Goal: Obtain resource: Obtain resource

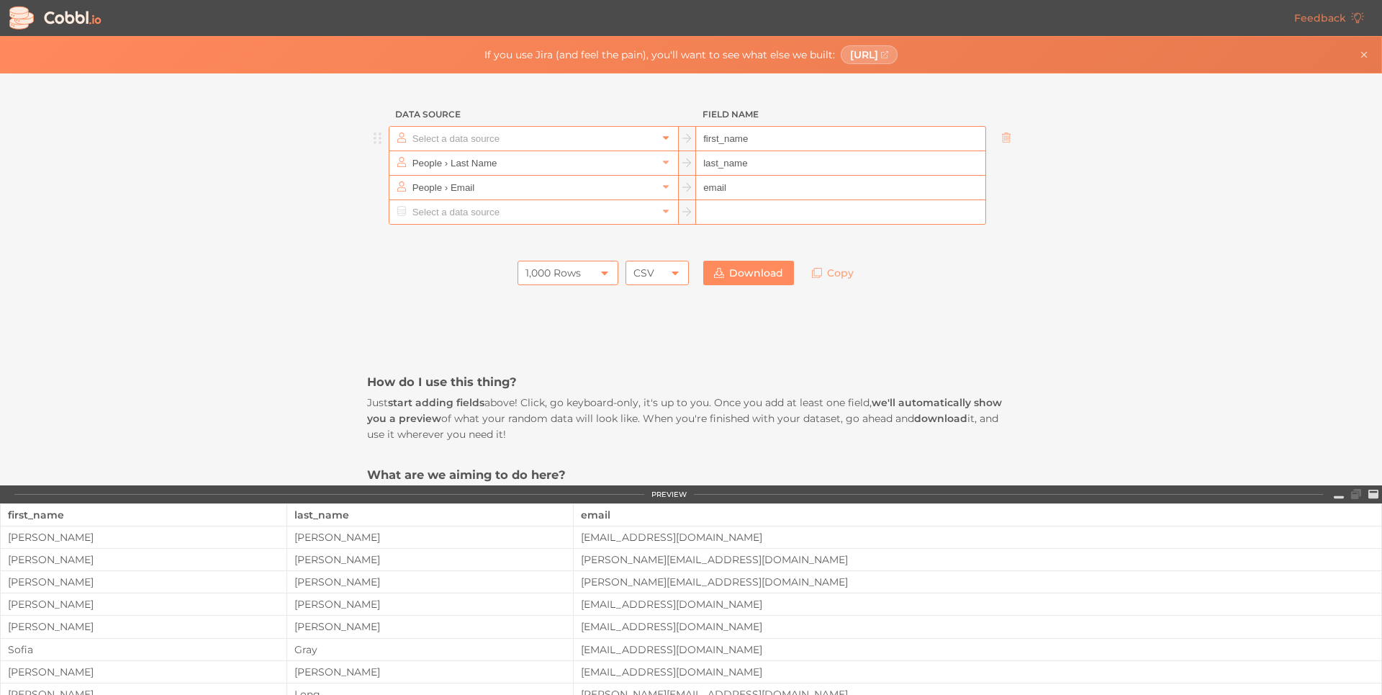
click at [661, 136] on icon at bounding box center [666, 137] width 10 height 10
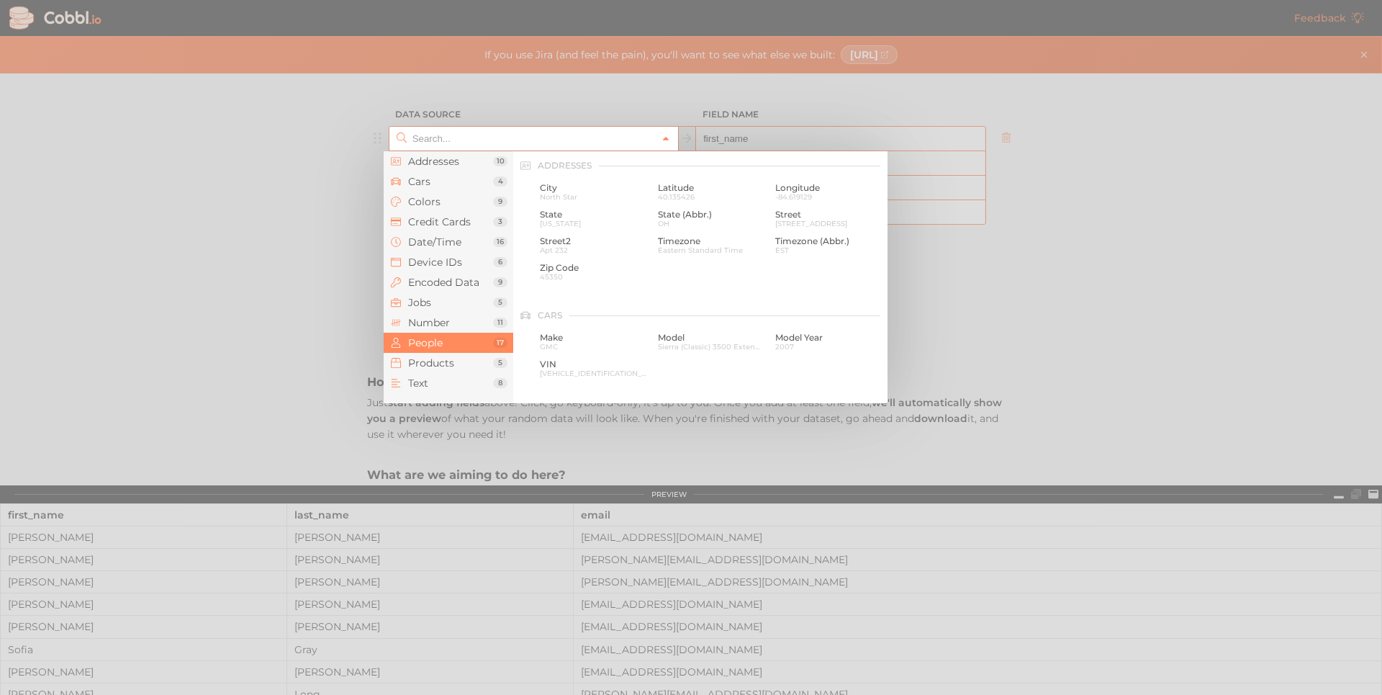
scroll to position [1109, 0]
click at [441, 362] on span "Products" at bounding box center [450, 363] width 85 height 12
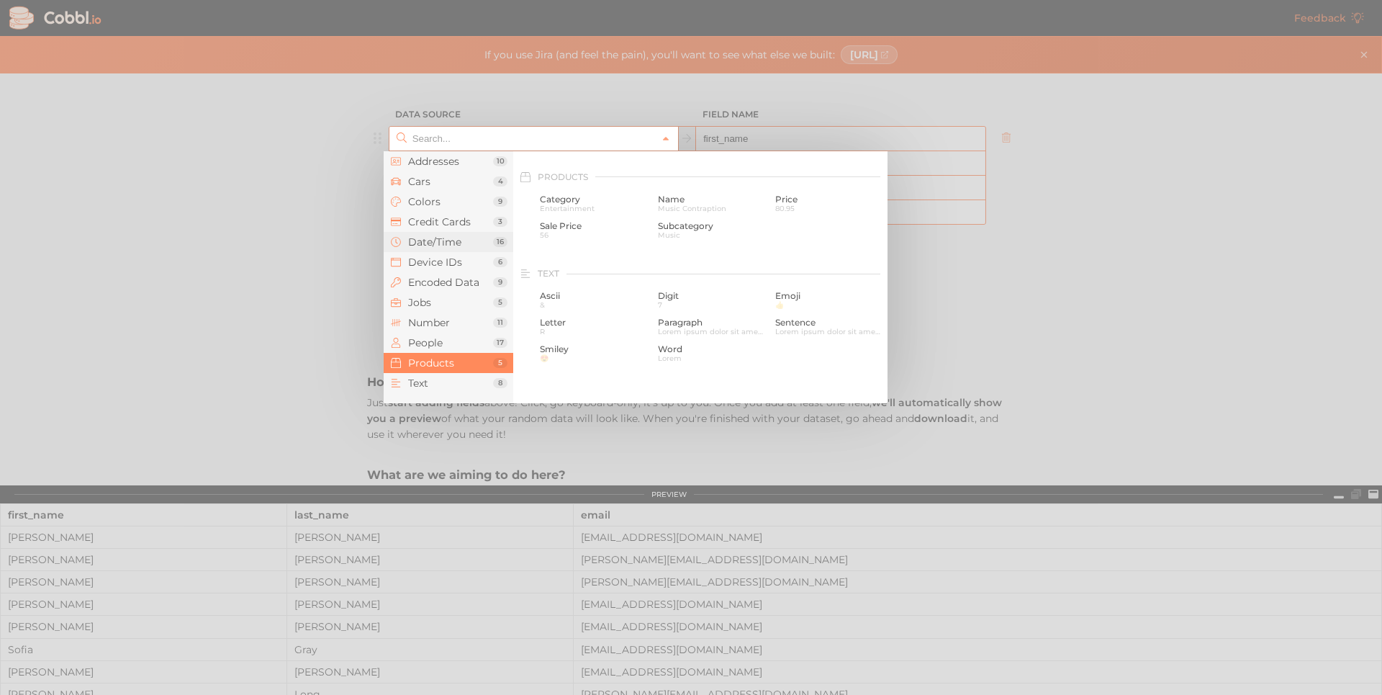
scroll to position [1312, 0]
click at [582, 223] on span "56" at bounding box center [593, 224] width 107 height 8
type input "Products › Sale Price"
type input "sale_price"
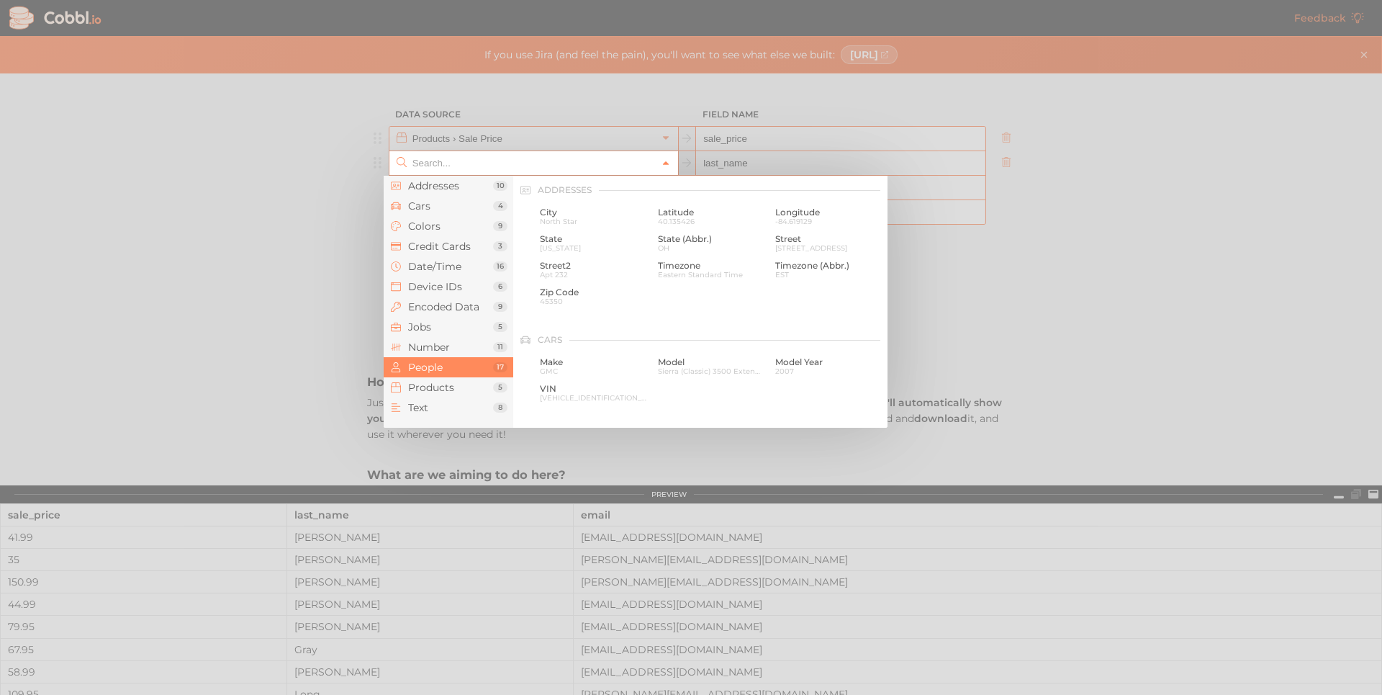
click at [663, 163] on icon at bounding box center [666, 164] width 6 height 4
click at [443, 310] on span "Encoded Data" at bounding box center [450, 307] width 85 height 12
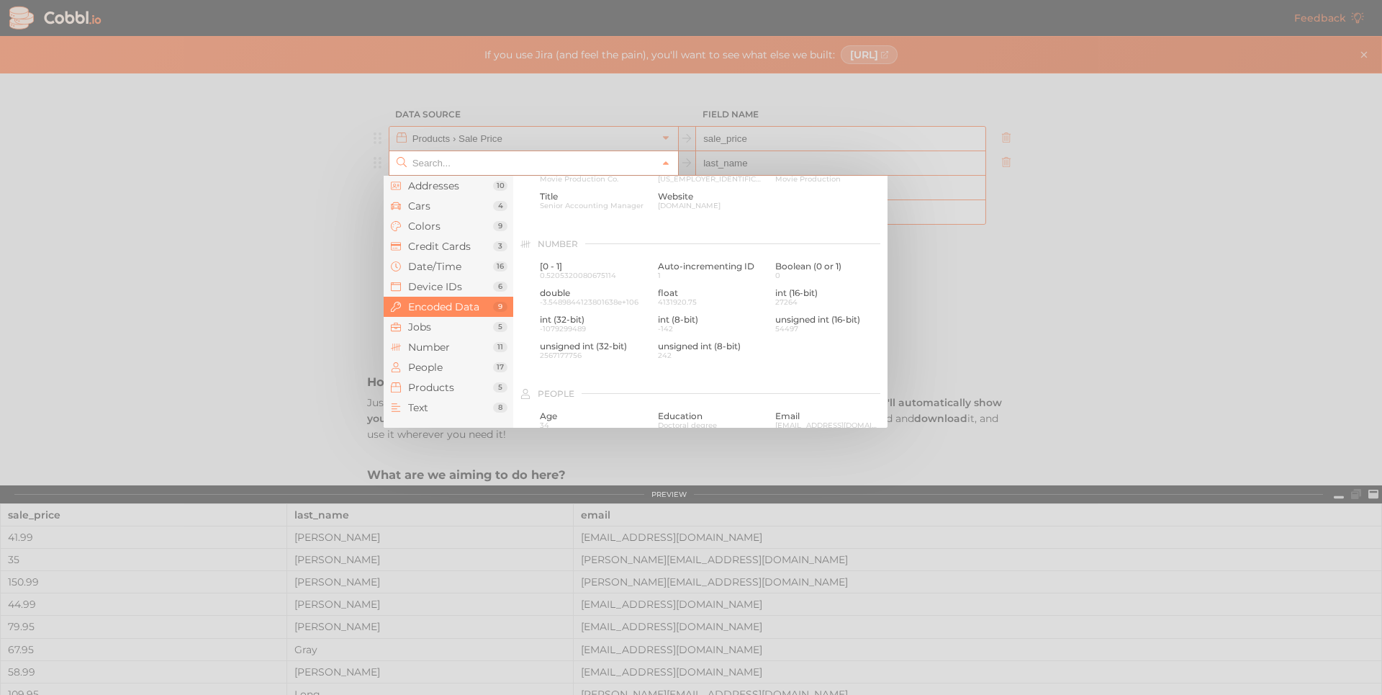
scroll to position [739, 0]
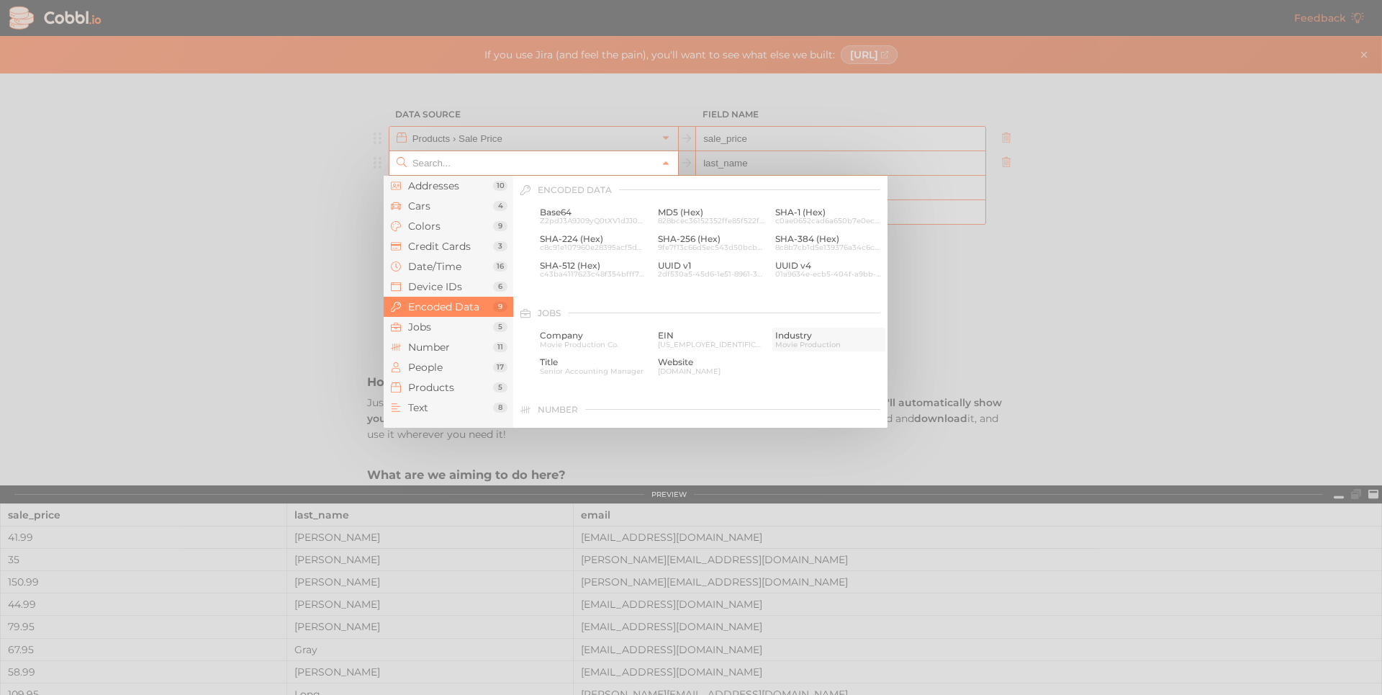
click at [799, 336] on span "Industry" at bounding box center [828, 335] width 107 height 10
type input "Jobs › Industry"
type input "industry"
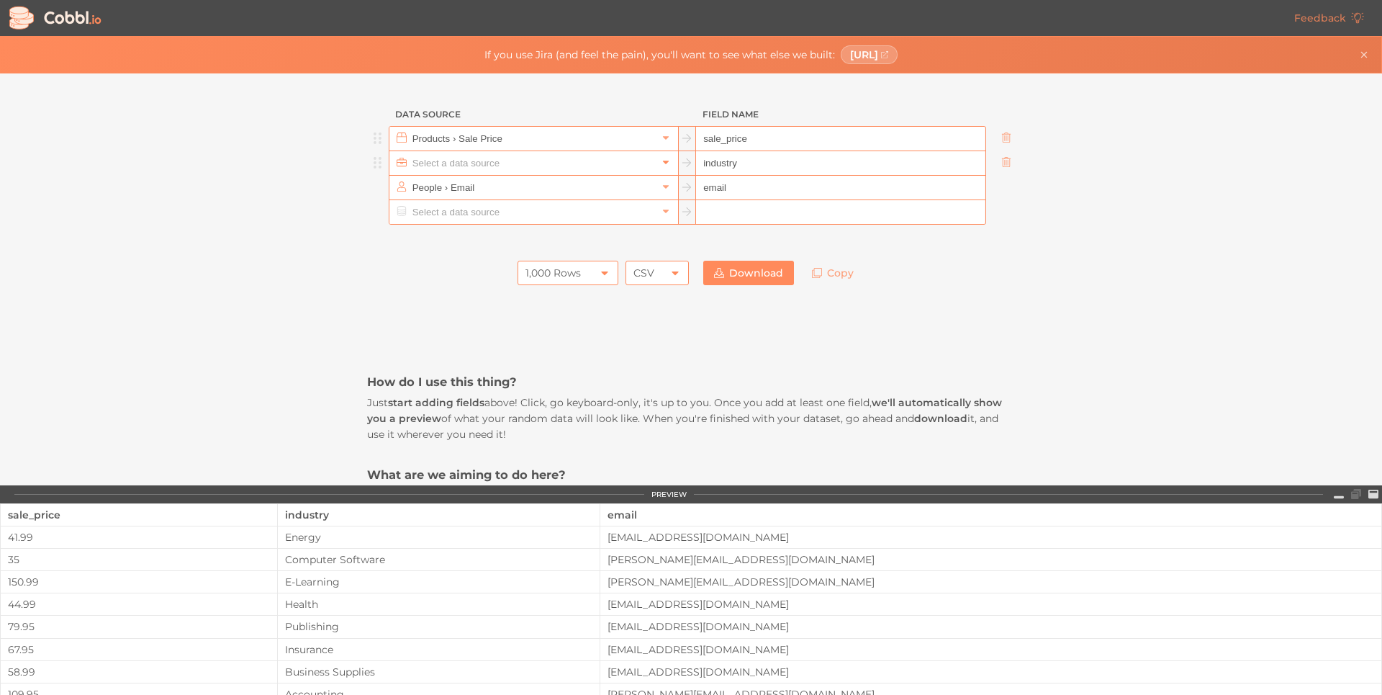
click at [661, 160] on icon at bounding box center [666, 162] width 10 height 10
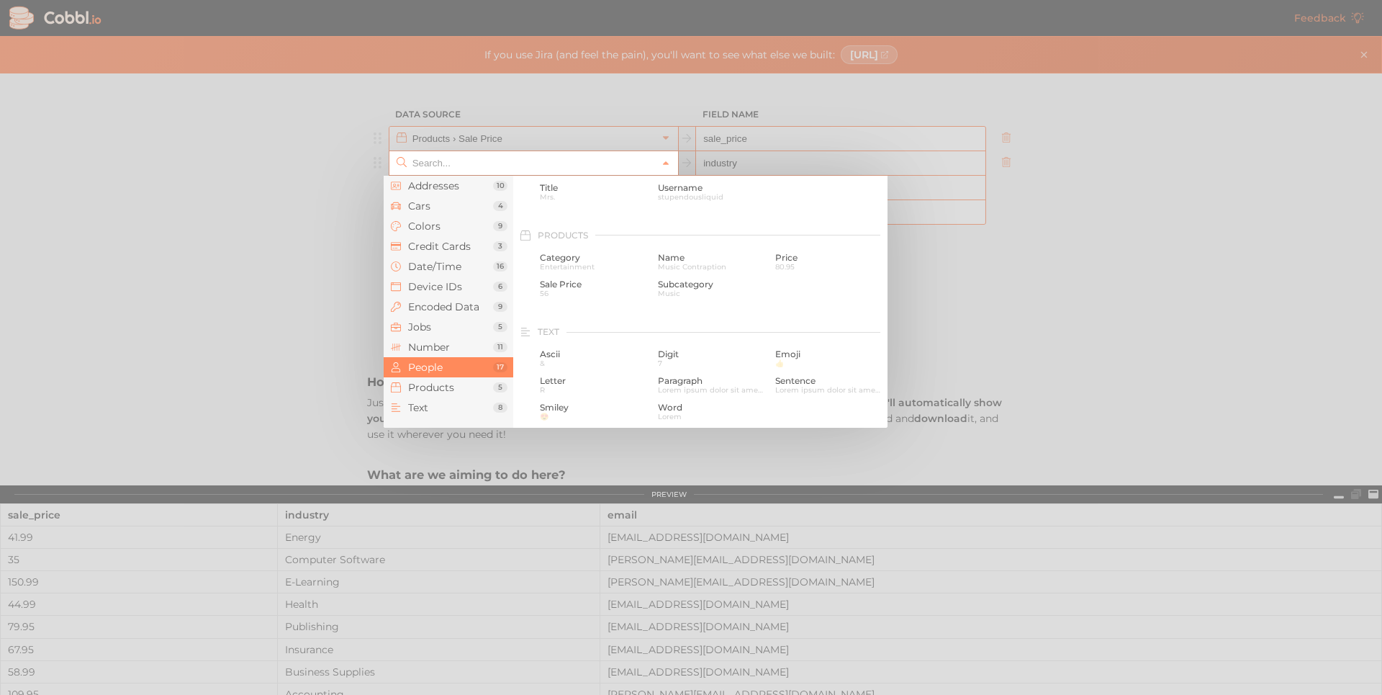
scroll to position [1294, 0]
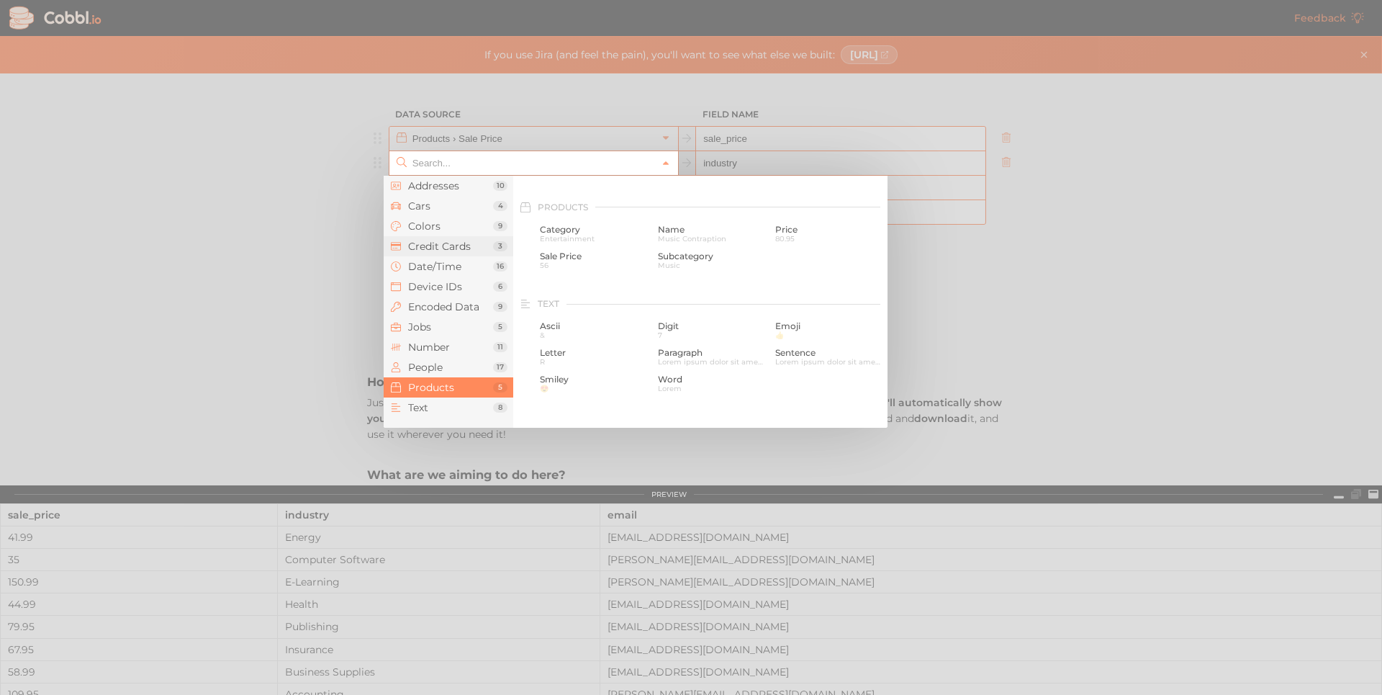
click at [436, 256] on li "Credit Cards 3" at bounding box center [449, 246] width 130 height 20
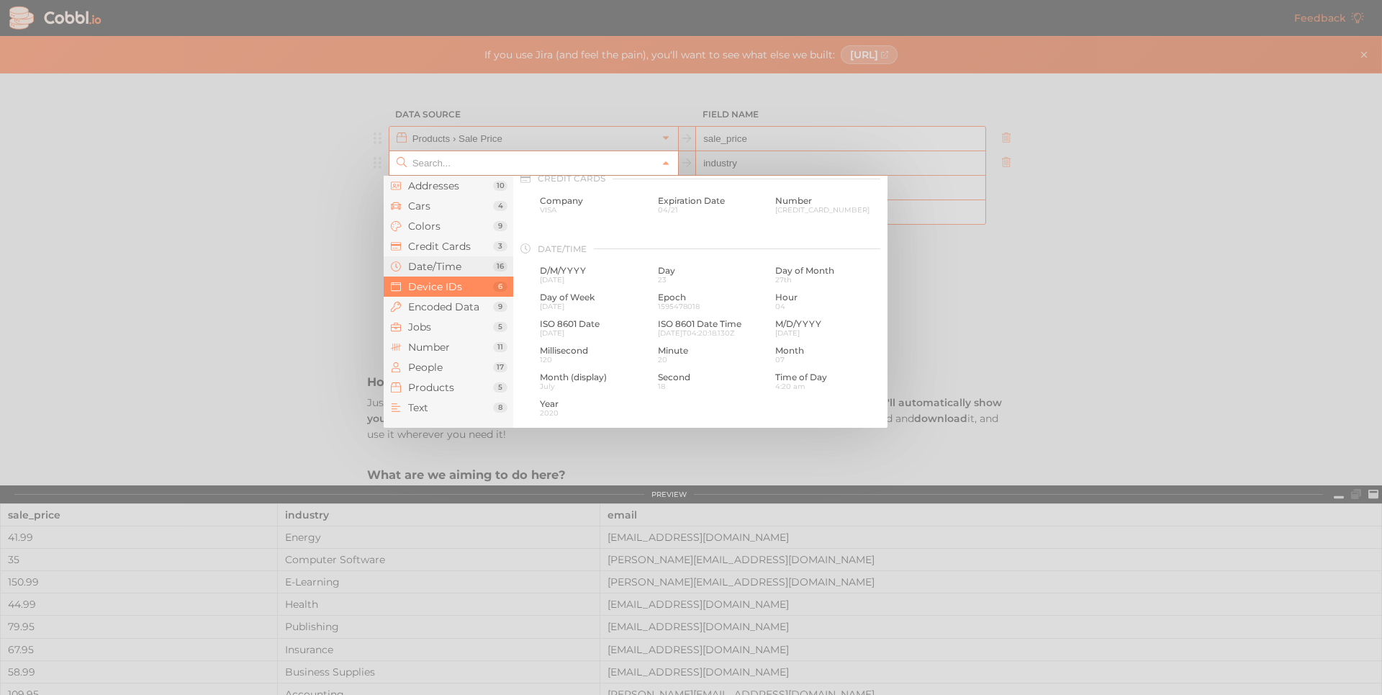
click at [436, 271] on span "Date/Time" at bounding box center [450, 267] width 85 height 12
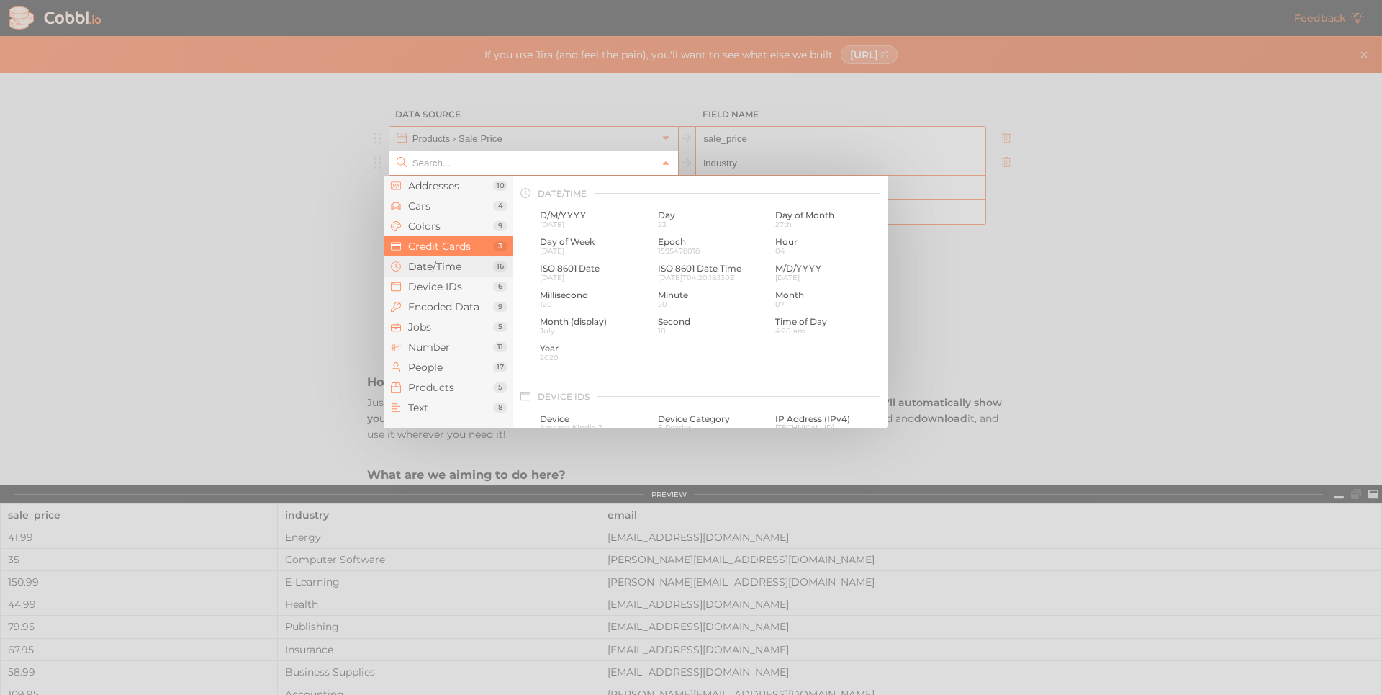
scroll to position [439, 0]
click at [437, 288] on span "Device IDs" at bounding box center [450, 287] width 85 height 12
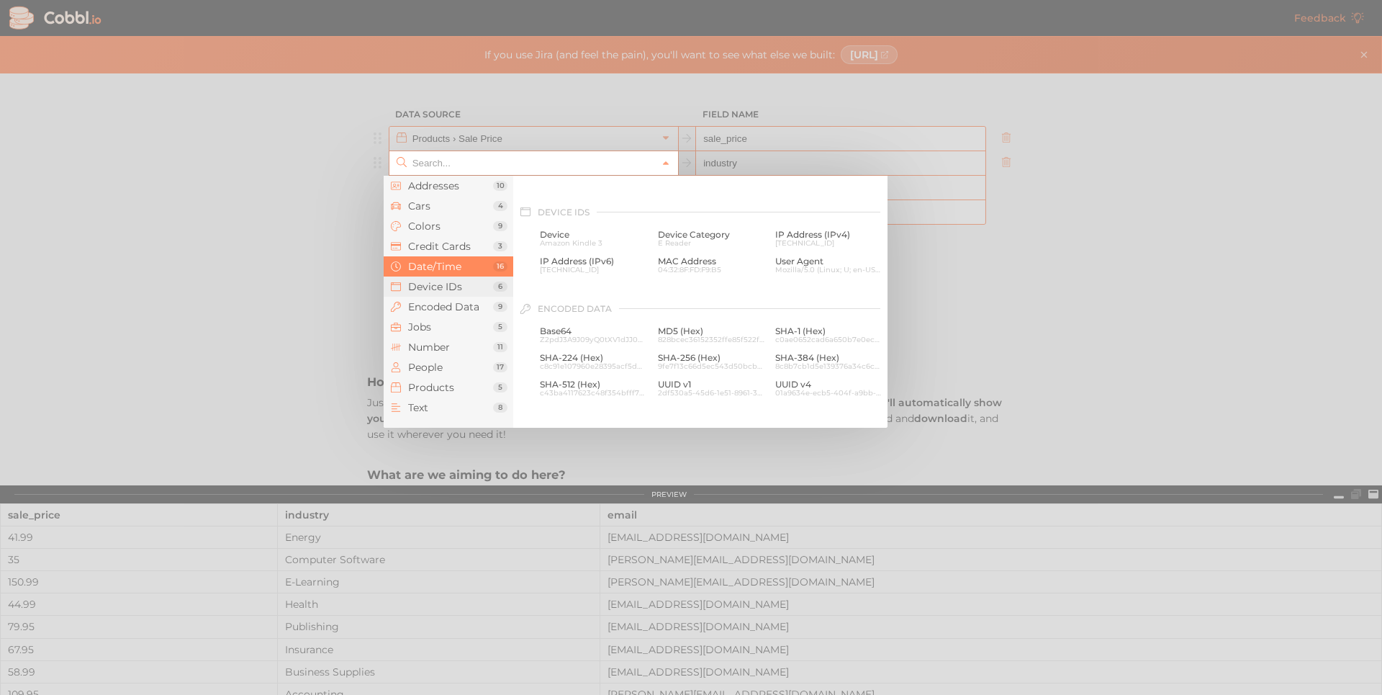
scroll to position [642, 0]
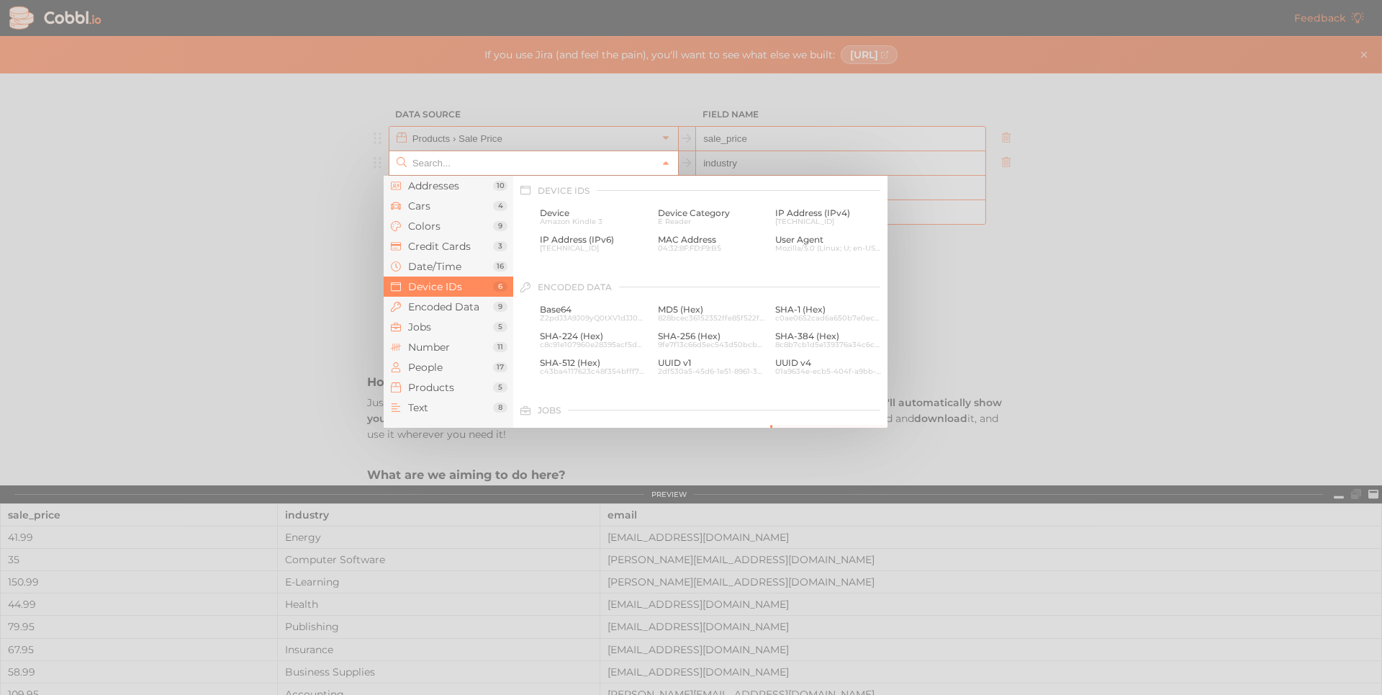
click at [437, 288] on span "Device IDs" at bounding box center [450, 287] width 85 height 12
click at [455, 303] on span "Encoded Data" at bounding box center [450, 307] width 85 height 12
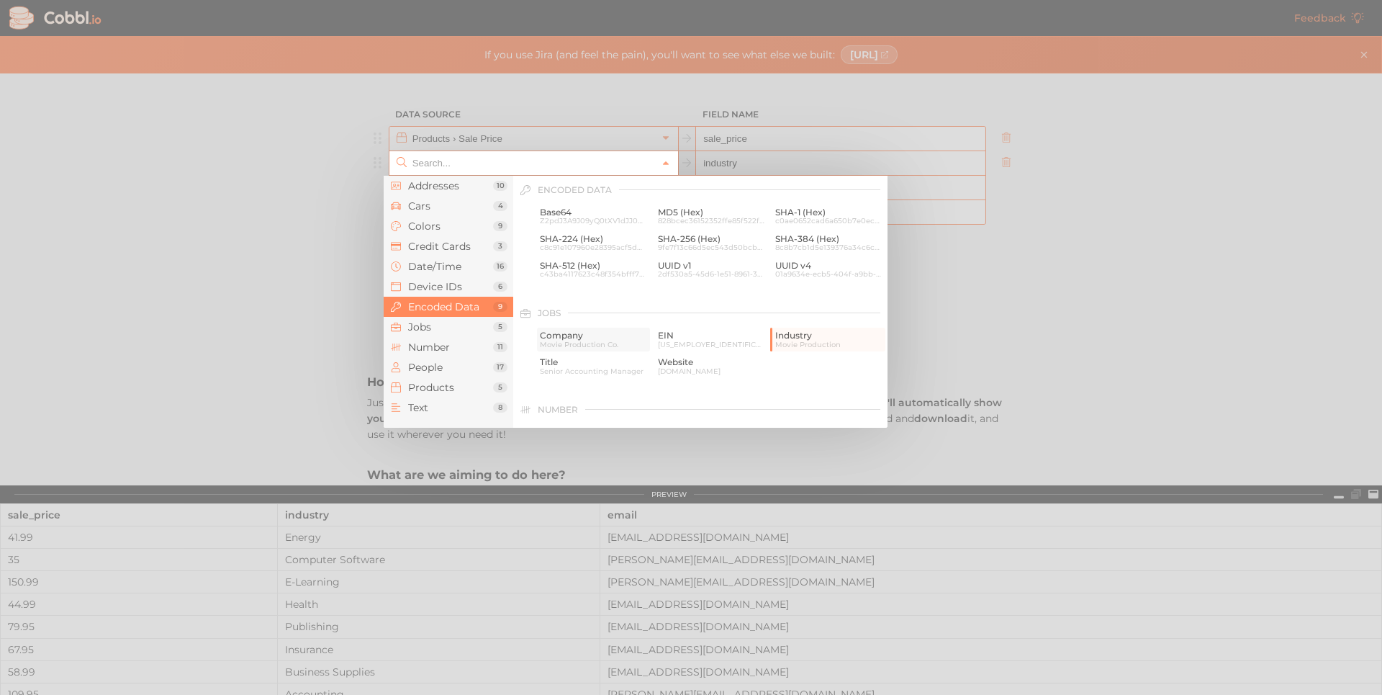
click at [558, 338] on span "Company" at bounding box center [593, 335] width 107 height 10
type input "Jobs › Company"
type input "company"
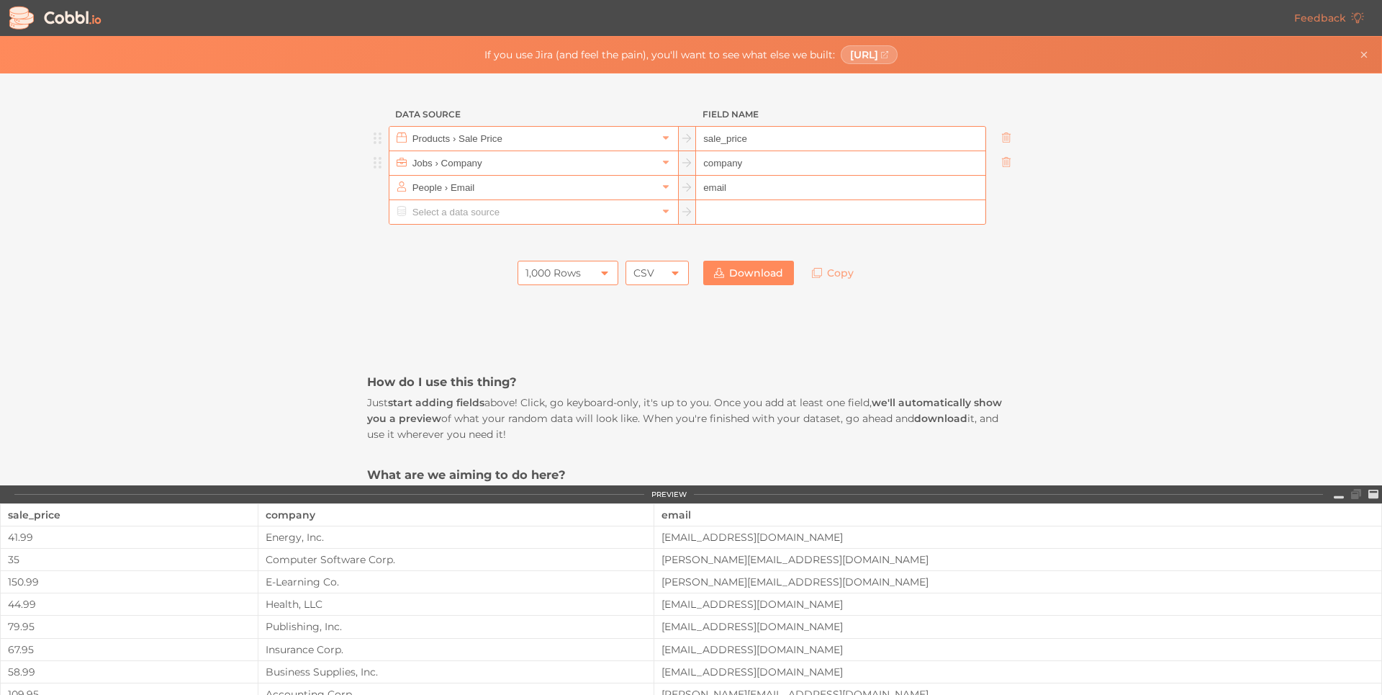
click at [651, 269] on div "CSV" at bounding box center [657, 273] width 63 height 24
click at [655, 269] on div "CSV" at bounding box center [657, 273] width 63 height 24
click at [599, 269] on icon at bounding box center [605, 273] width 12 height 12
click at [714, 268] on icon at bounding box center [719, 273] width 10 height 10
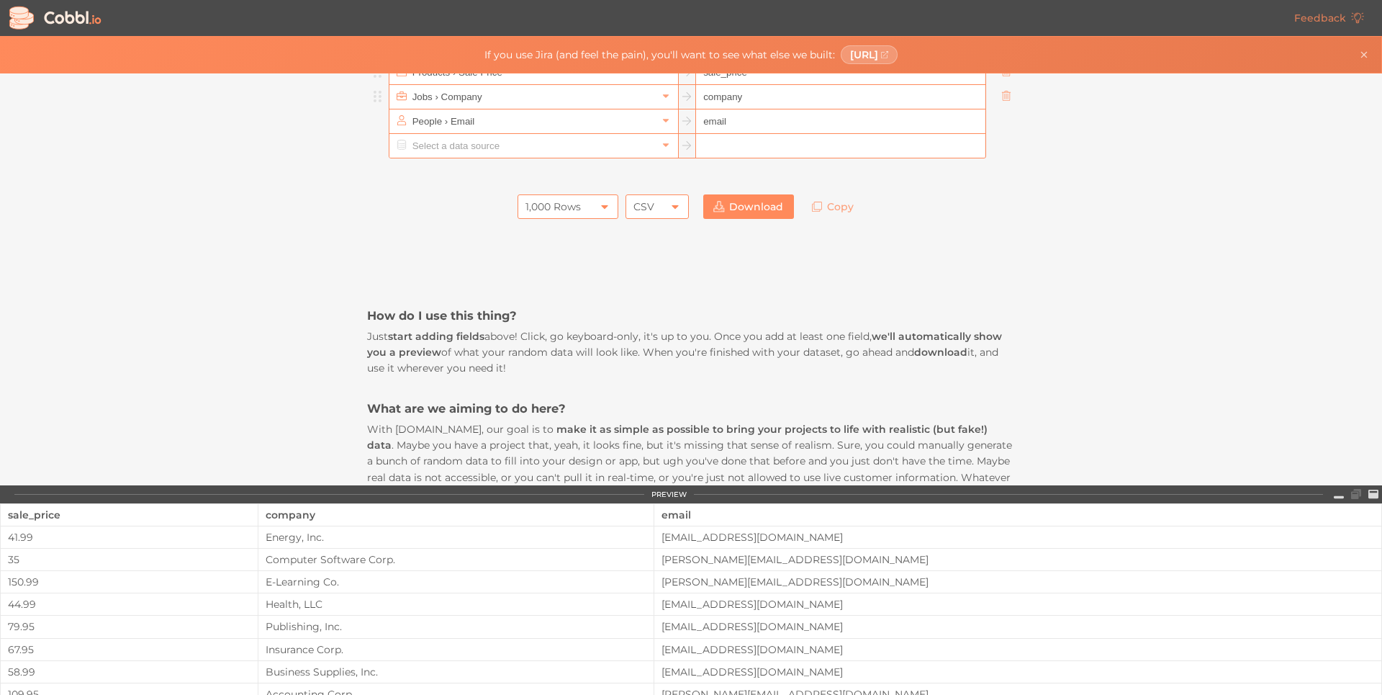
scroll to position [0, 0]
